Goal: Information Seeking & Learning: Learn about a topic

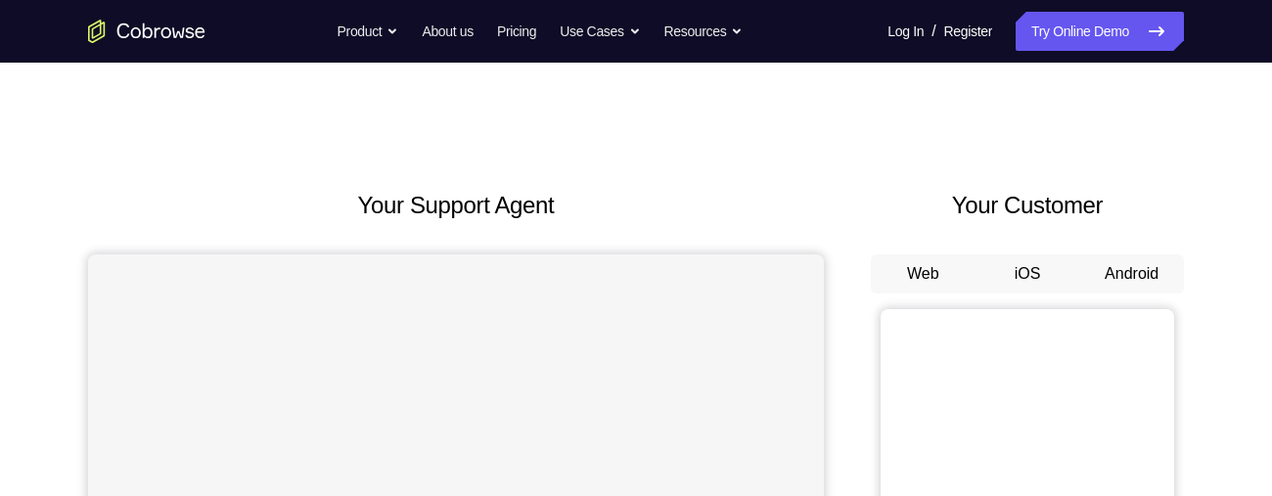
scroll to position [112, 0]
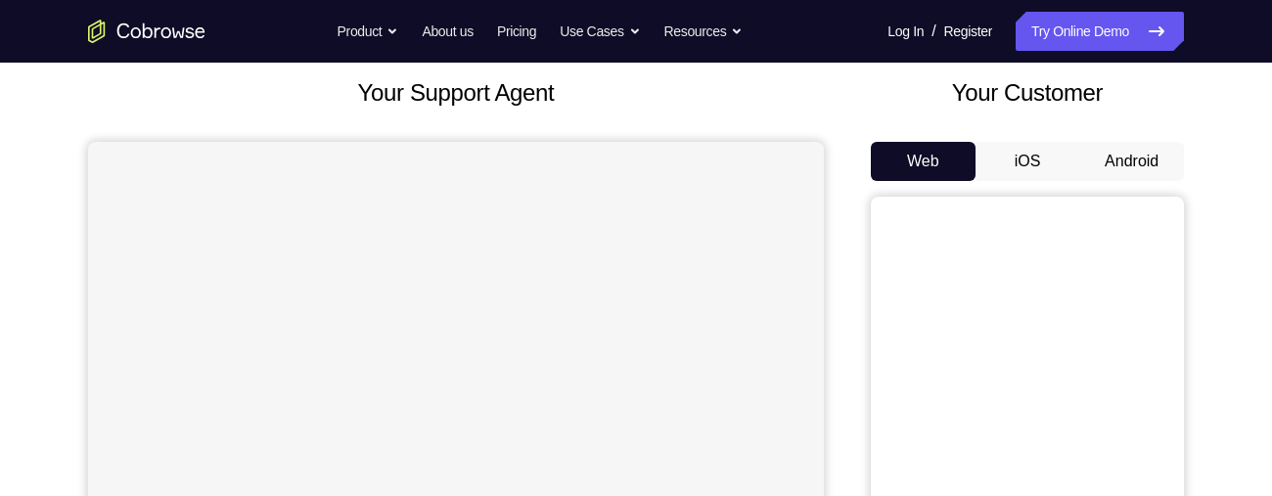
click at [1143, 152] on button "Android" at bounding box center [1131, 161] width 105 height 39
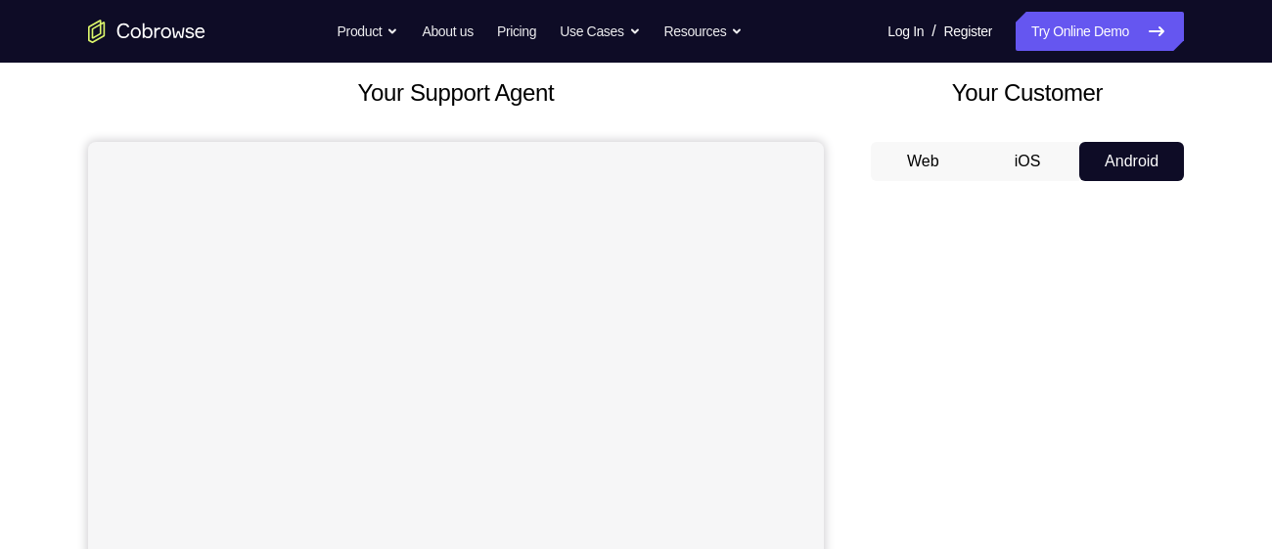
scroll to position [111, 0]
click at [931, 160] on button "Web" at bounding box center [923, 163] width 105 height 39
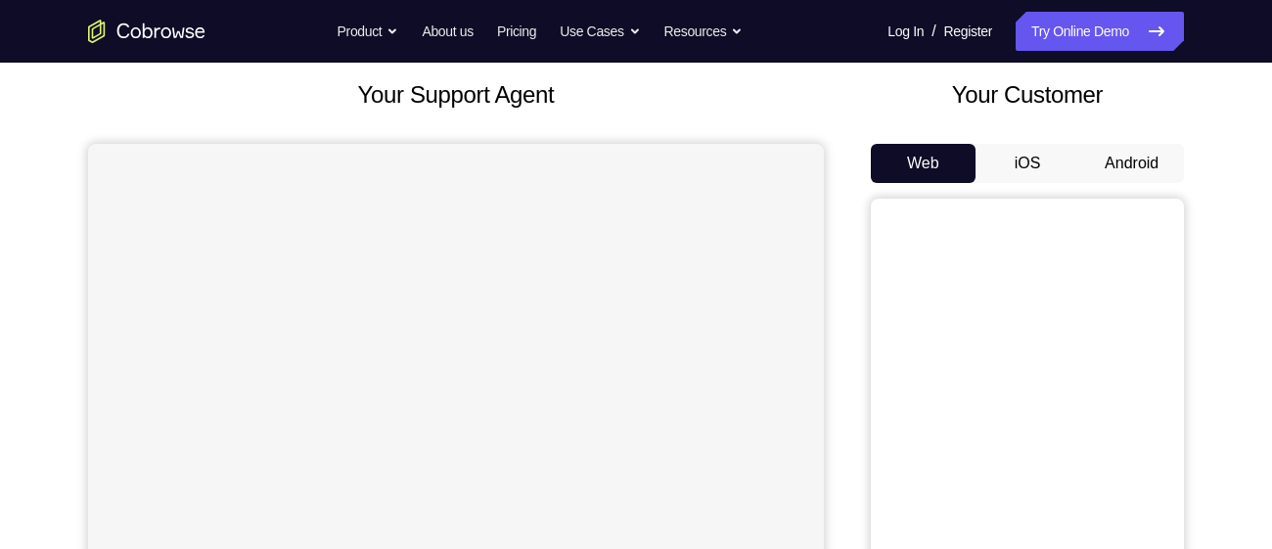
click at [1029, 157] on button "iOS" at bounding box center [1027, 163] width 105 height 39
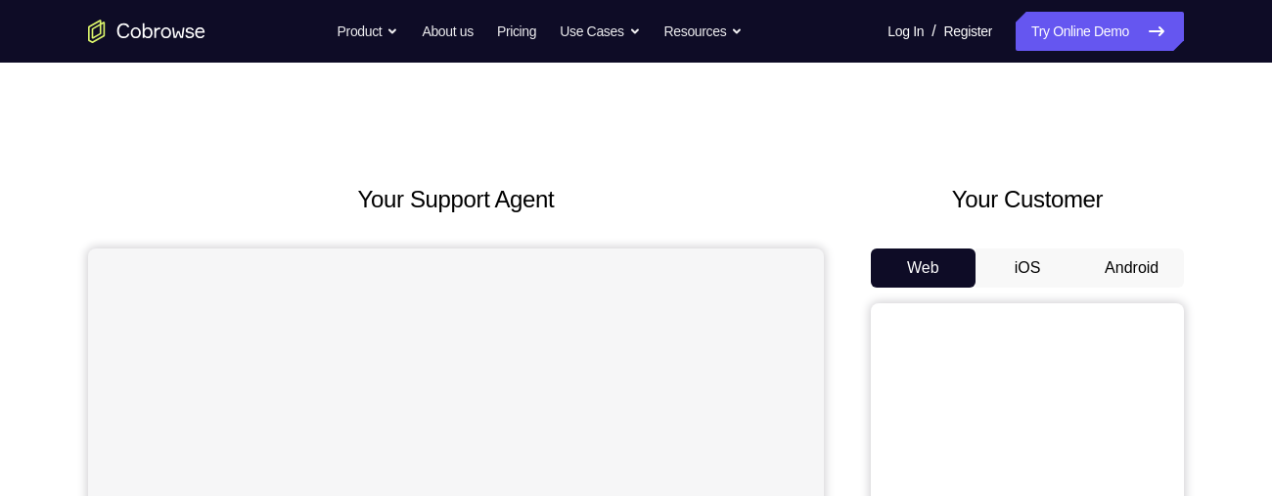
scroll to position [7, 0]
click at [1137, 266] on button "Android" at bounding box center [1131, 266] width 105 height 39
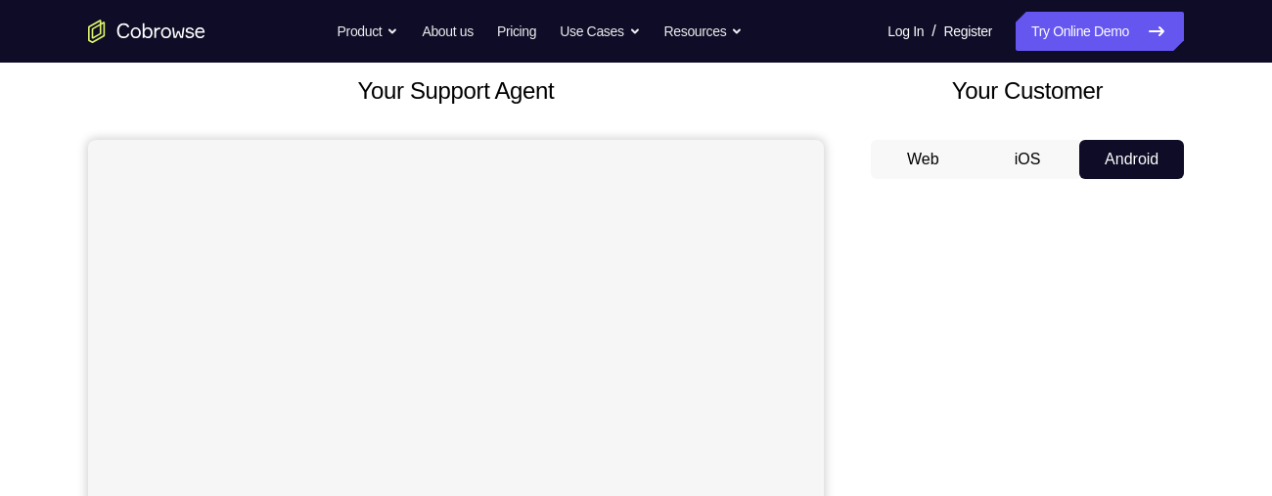
scroll to position [113, 0]
